Goal: Information Seeking & Learning: Find contact information

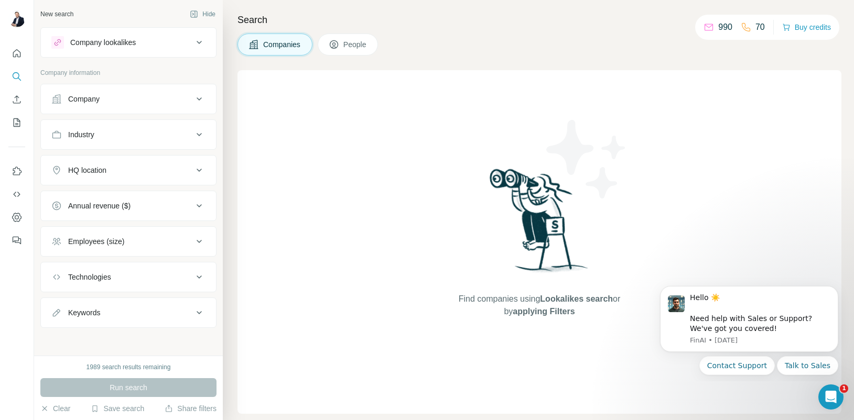
click at [342, 39] on button "People" at bounding box center [348, 45] width 61 height 22
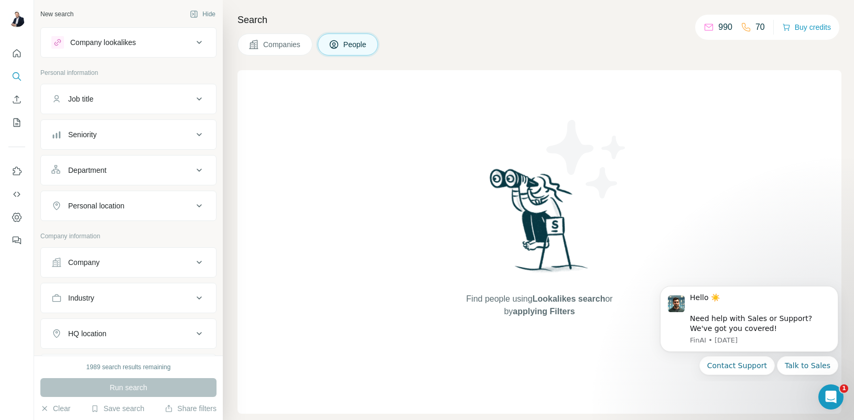
click at [100, 104] on div "Job title" at bounding box center [121, 99] width 141 height 10
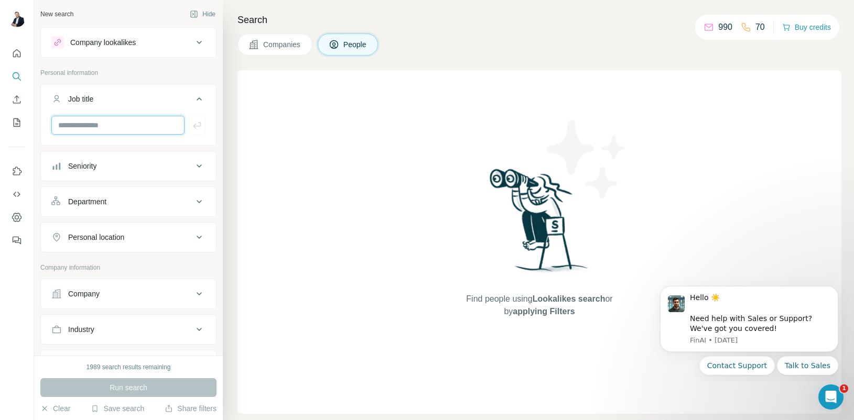
click at [129, 132] on input "text" at bounding box center [117, 125] width 133 height 19
type input "**********"
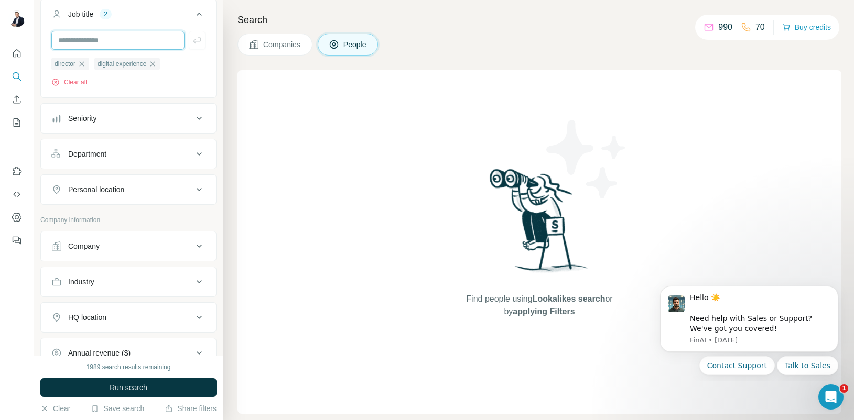
scroll to position [85, 0]
click at [83, 61] on icon "button" at bounding box center [82, 63] width 8 height 8
click at [86, 114] on div "Seniority" at bounding box center [82, 118] width 28 height 10
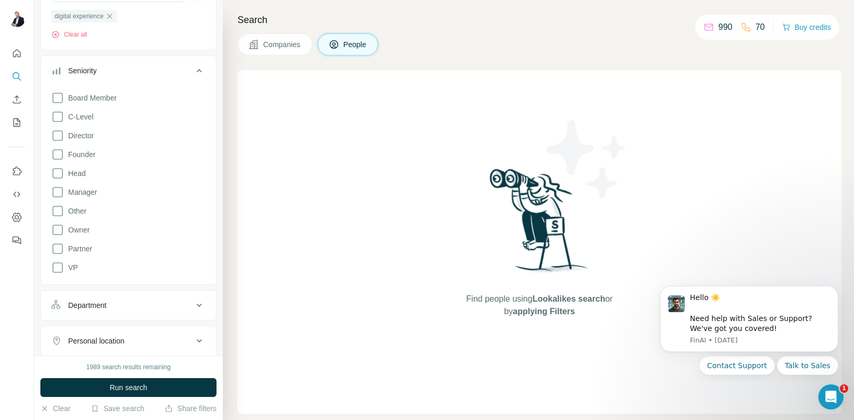
scroll to position [134, 0]
click at [86, 133] on span "Director" at bounding box center [79, 134] width 30 height 10
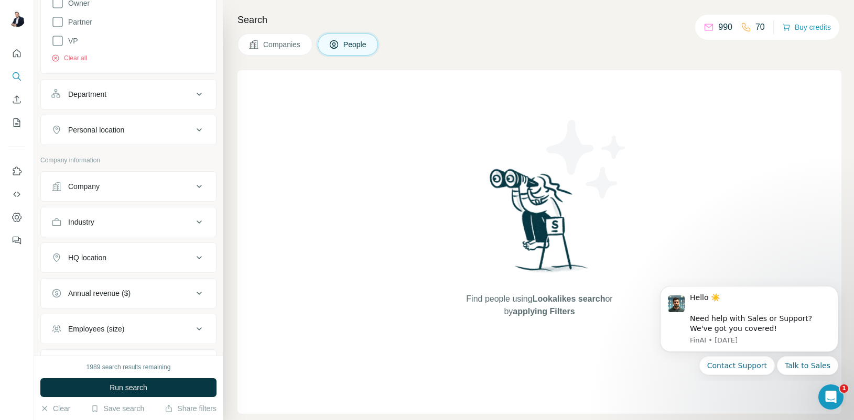
scroll to position [361, 0]
click at [128, 181] on div "Company" at bounding box center [121, 185] width 141 height 10
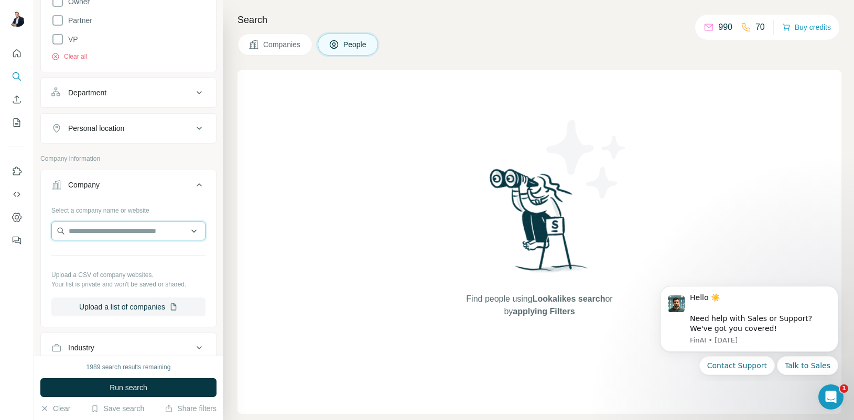
click at [115, 234] on input "text" at bounding box center [128, 231] width 154 height 19
type input "*********"
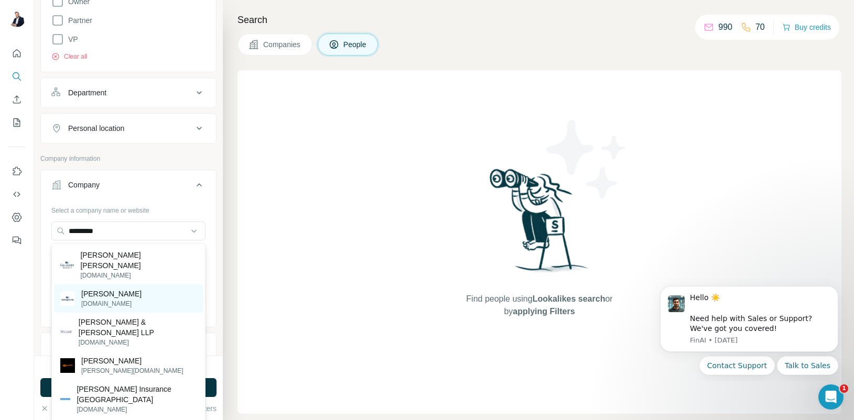
click at [116, 288] on div "[PERSON_NAME] [DOMAIN_NAME]" at bounding box center [128, 299] width 149 height 28
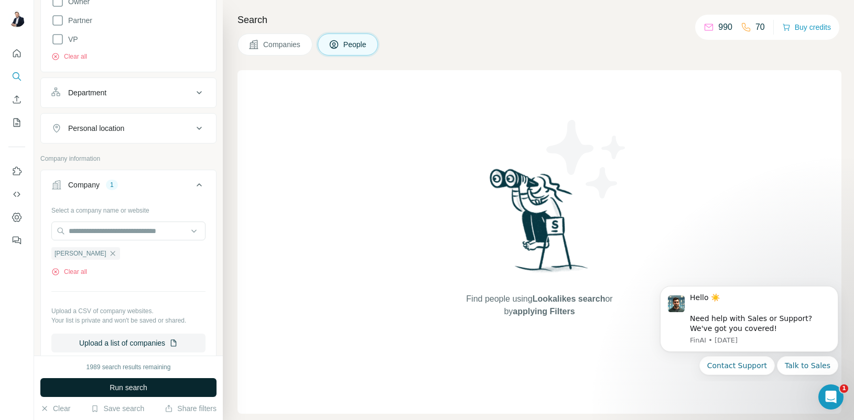
click at [124, 390] on span "Run search" at bounding box center [129, 388] width 38 height 10
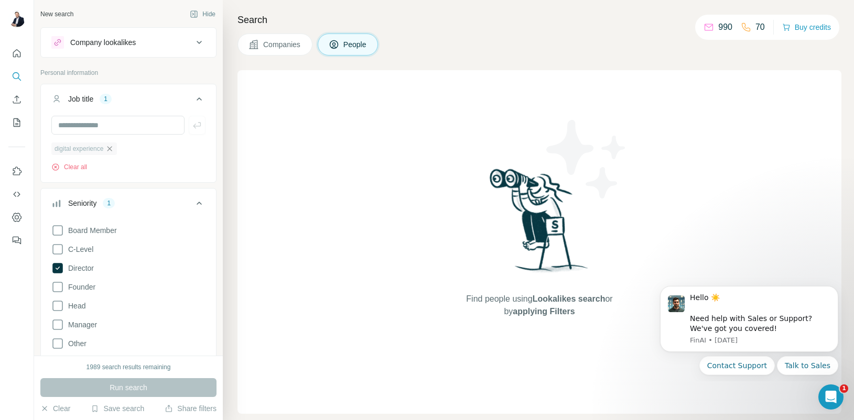
click at [114, 148] on icon "button" at bounding box center [109, 149] width 8 height 8
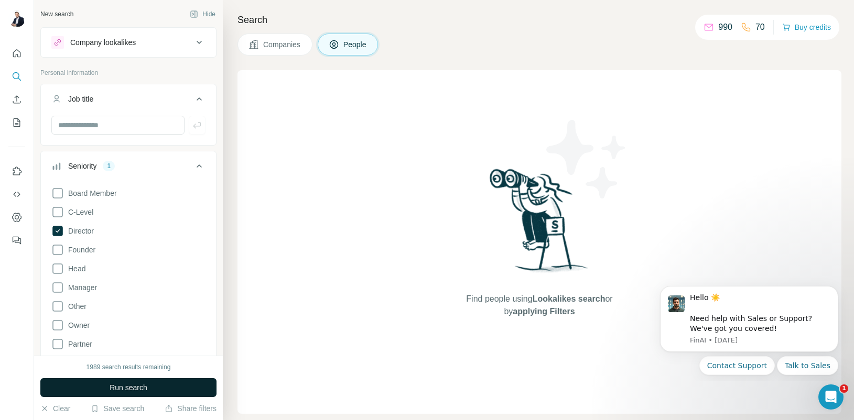
click at [147, 386] on span "Run search" at bounding box center [129, 388] width 38 height 10
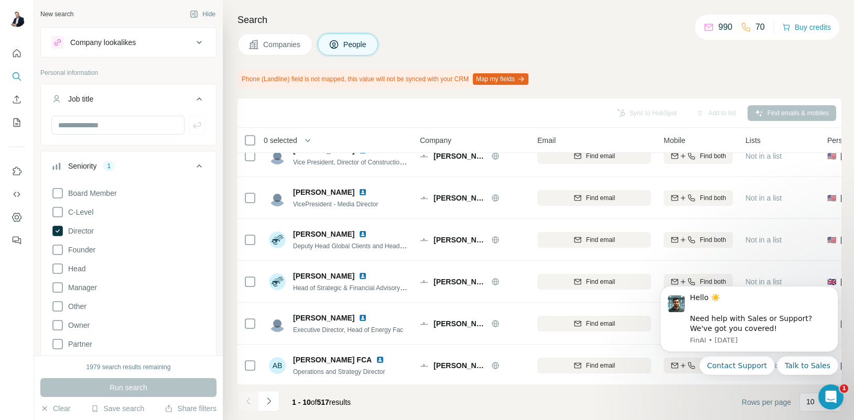
scroll to position [188, 0]
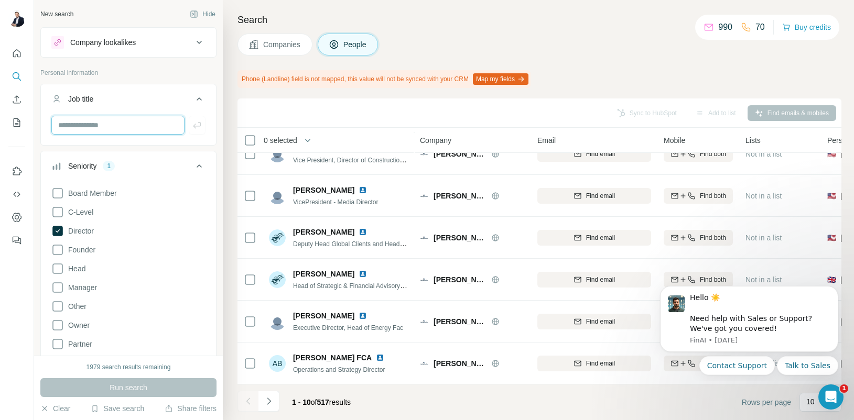
click at [146, 128] on input "text" at bounding box center [117, 125] width 133 height 19
type input "*******"
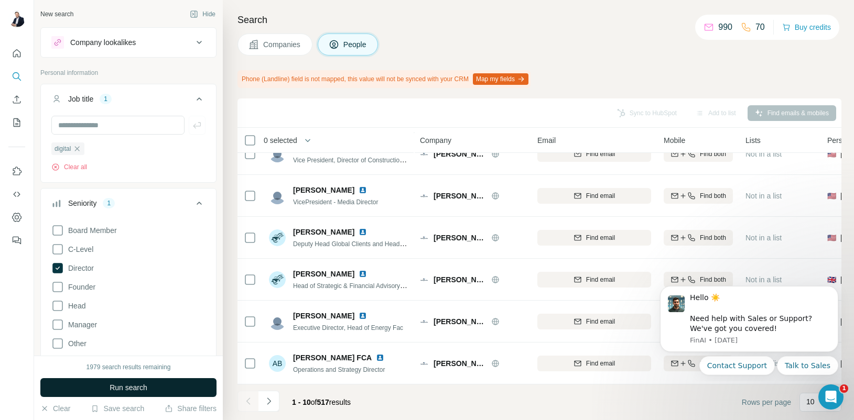
click at [139, 387] on span "Run search" at bounding box center [129, 388] width 38 height 10
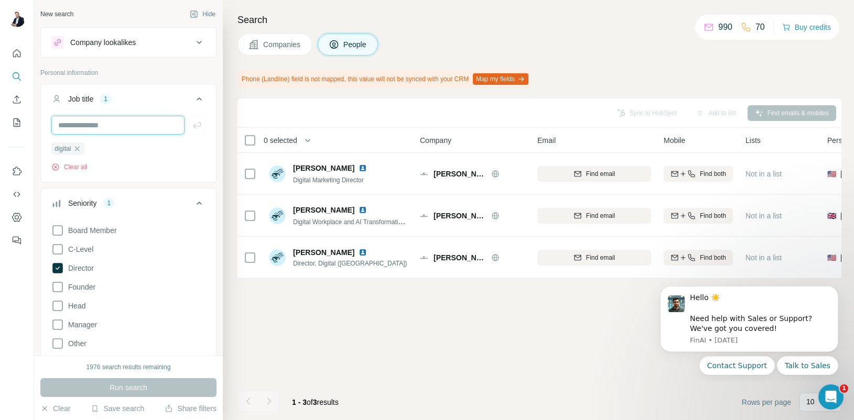
click at [88, 124] on input "text" at bounding box center [117, 125] width 133 height 19
type input "**********"
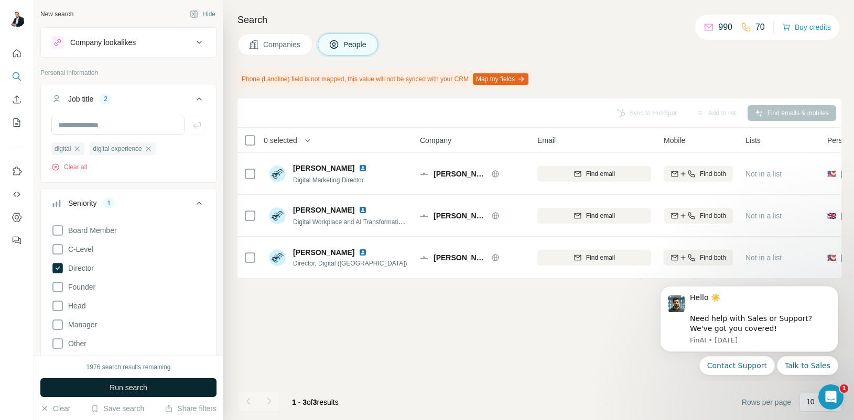
click at [118, 389] on span "Run search" at bounding box center [129, 388] width 38 height 10
click at [79, 150] on icon "button" at bounding box center [77, 149] width 8 height 8
click at [142, 390] on span "Run search" at bounding box center [129, 388] width 38 height 10
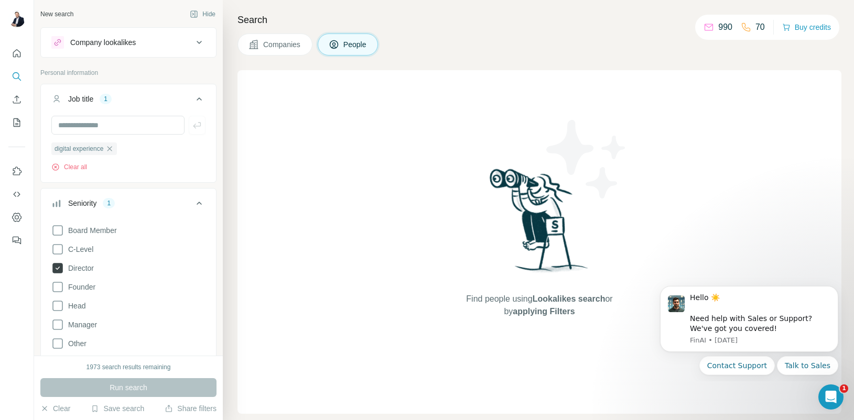
click at [58, 269] on icon at bounding box center [58, 268] width 4 height 3
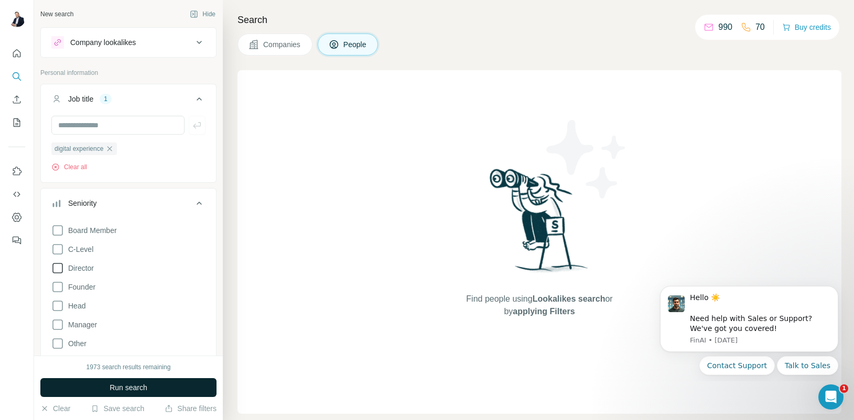
click at [114, 386] on span "Run search" at bounding box center [129, 388] width 38 height 10
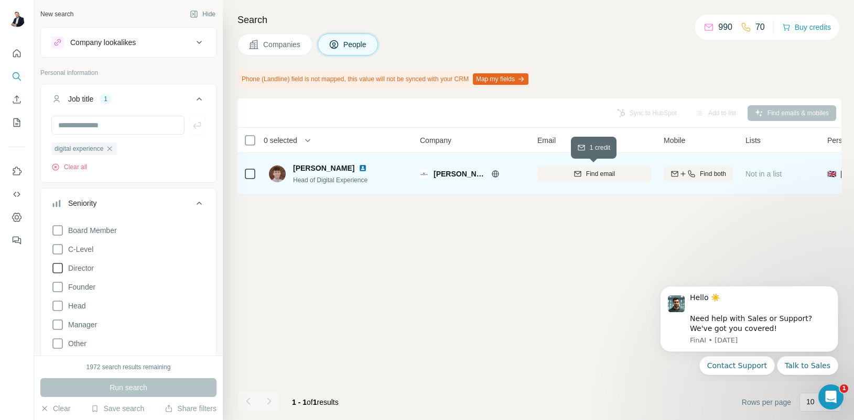
click at [609, 179] on button "Find email" at bounding box center [594, 174] width 114 height 16
